Goal: Task Accomplishment & Management: Use online tool/utility

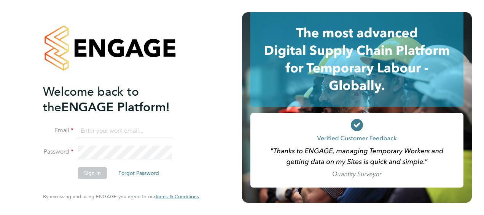
type input "[PERSON_NAME][EMAIL_ADDRESS][PERSON_NAME][DOMAIN_NAME]"
click at [93, 177] on button "Sign In" at bounding box center [92, 173] width 29 height 12
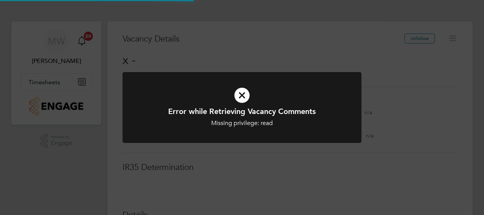
scroll to position [12, 164]
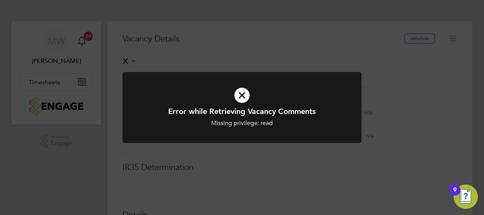
click at [216, 157] on div "Error while Retrieving Vacancy Comments Missing privilege: read Cancel Okay" at bounding box center [242, 107] width 484 height 215
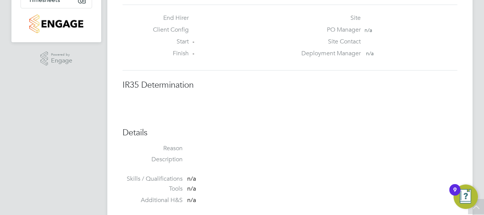
scroll to position [0, 0]
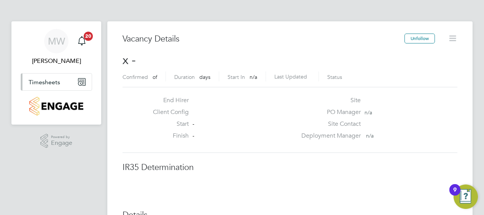
click at [69, 83] on button "Timesheets" at bounding box center [56, 81] width 71 height 17
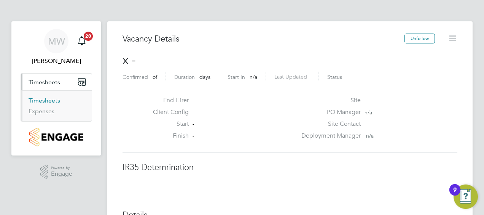
click at [55, 99] on link "Timesheets" at bounding box center [45, 100] width 32 height 7
